Goal: Find contact information: Find contact information

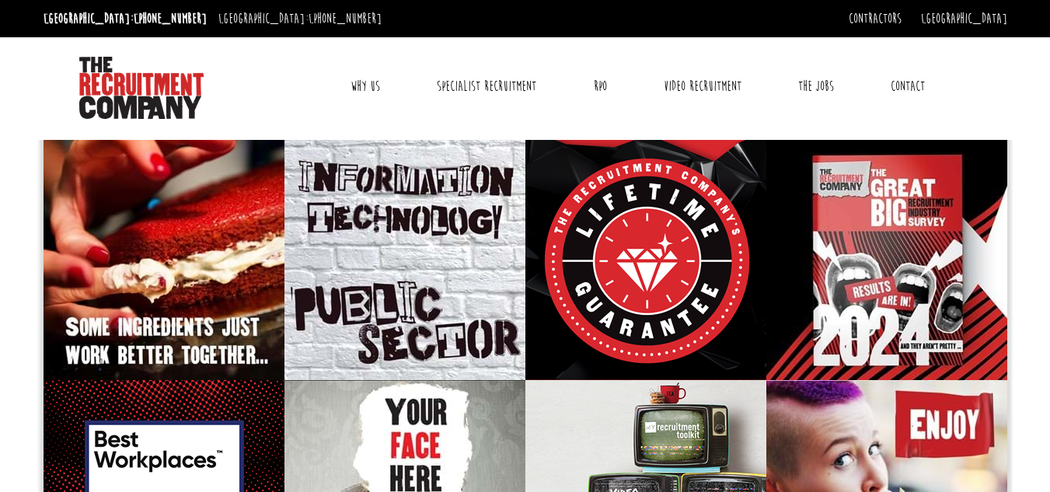
click at [915, 89] on link "Contact" at bounding box center [908, 86] width 58 height 39
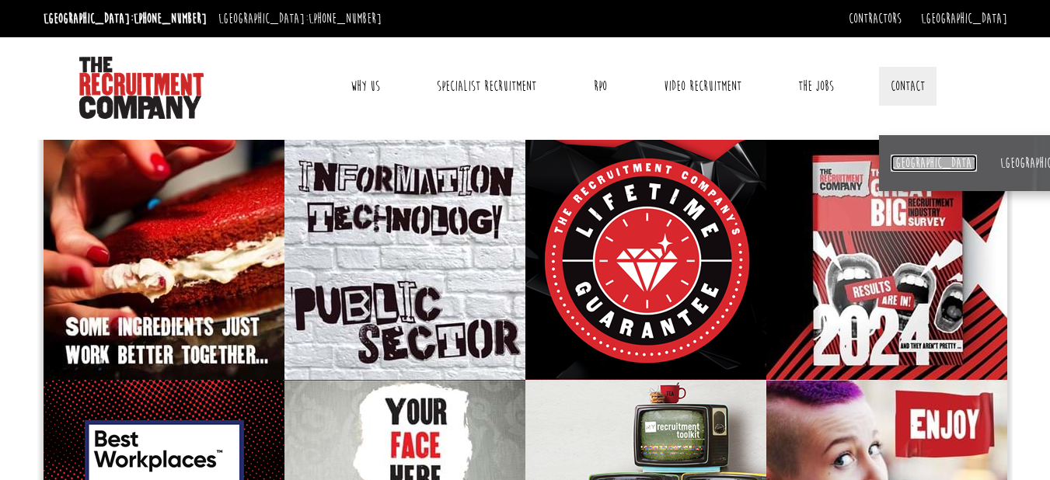
click at [903, 166] on link "[GEOGRAPHIC_DATA]" at bounding box center [934, 163] width 86 height 17
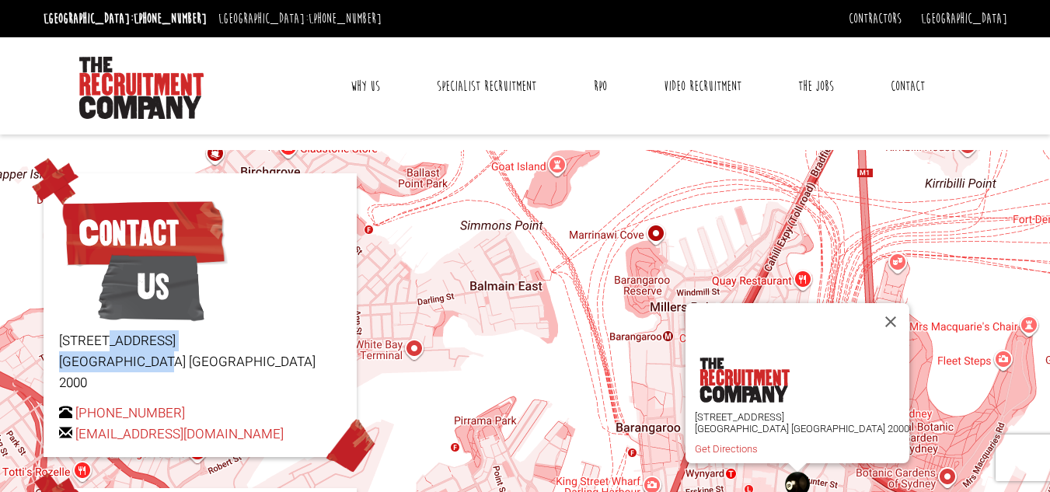
drag, startPoint x: 62, startPoint y: 340, endPoint x: 181, endPoint y: 358, distance: 120.2
click at [181, 358] on p "[STREET_ADDRESS]" at bounding box center [200, 362] width 282 height 64
copy p "[STREET_ADDRESS]"
click at [91, 424] on link "[EMAIL_ADDRESS][DOMAIN_NAME]" at bounding box center [179, 433] width 208 height 19
click at [100, 424] on link "[EMAIL_ADDRESS][DOMAIN_NAME]" at bounding box center [179, 433] width 208 height 19
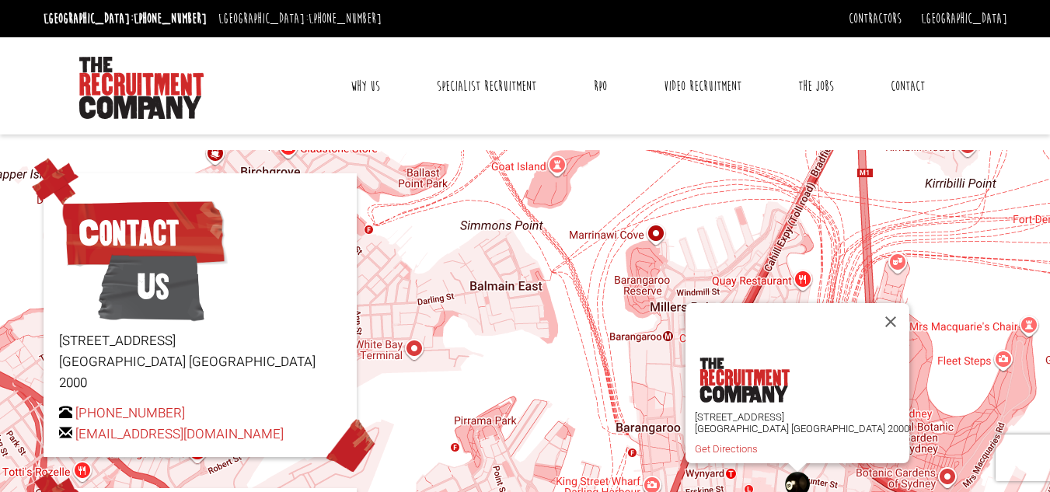
click at [68, 406] on span at bounding box center [65, 412] width 13 height 13
click at [298, 342] on p "[STREET_ADDRESS]" at bounding box center [200, 362] width 282 height 64
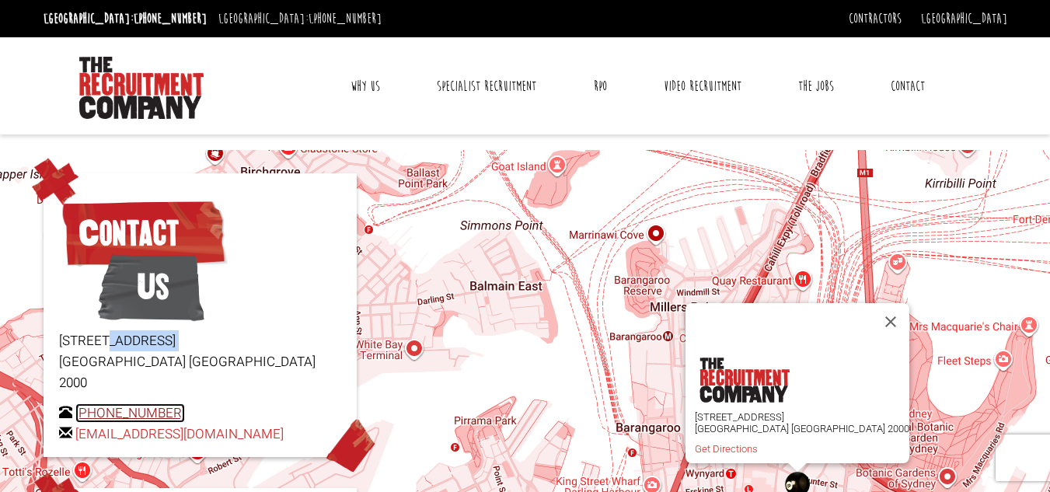
scroll to position [93, 0]
